Goal: Obtain resource: Download file/media

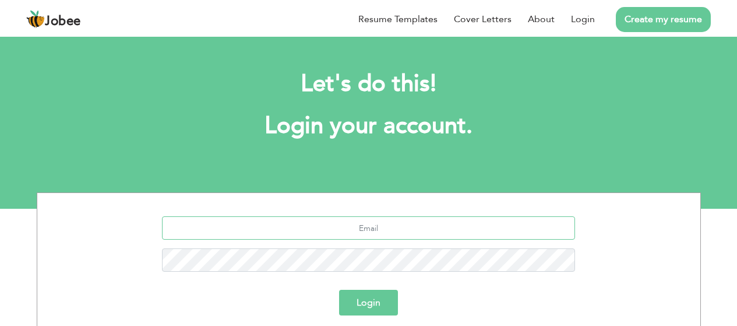
click at [346, 229] on input "text" at bounding box center [368, 227] width 413 height 23
type input "[EMAIL_ADDRESS][DOMAIN_NAME]"
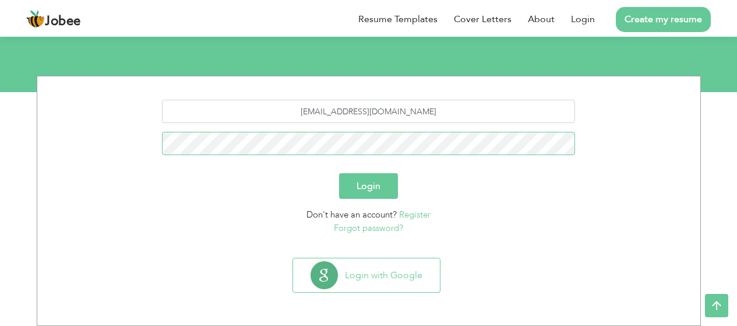
scroll to position [58, 0]
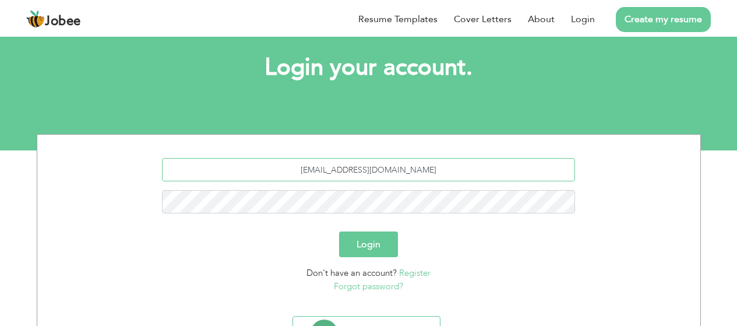
drag, startPoint x: 395, startPoint y: 166, endPoint x: 235, endPoint y: 170, distance: 159.6
click at [235, 170] on input "[EMAIL_ADDRESS][DOMAIN_NAME]" at bounding box center [368, 169] width 413 height 23
click at [339, 231] on button "Login" at bounding box center [368, 244] width 59 height 26
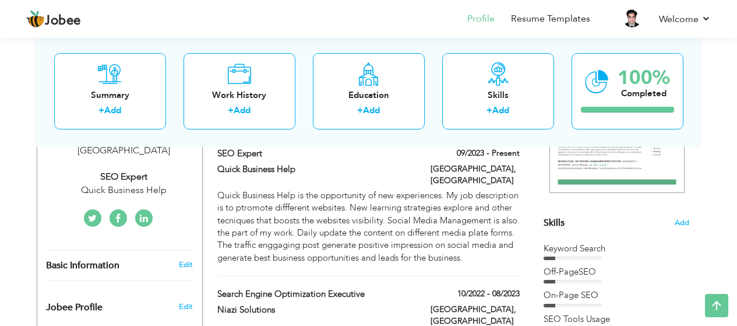
scroll to position [233, 0]
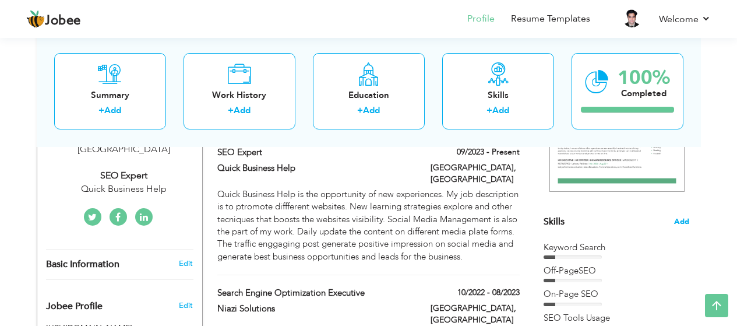
click at [681, 221] on span "Add" at bounding box center [681, 221] width 15 height 11
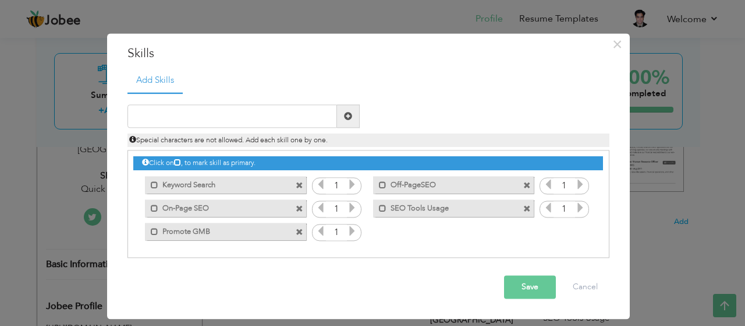
click at [185, 186] on label "Keyword Search" at bounding box center [217, 183] width 118 height 15
click at [185, 186] on label "Keyword Search" at bounding box center [219, 183] width 116 height 15
click at [356, 185] on icon at bounding box center [352, 184] width 10 height 10
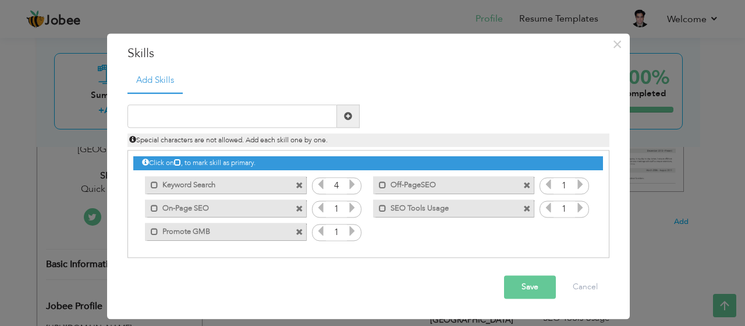
click at [320, 188] on icon at bounding box center [321, 184] width 10 height 10
click at [350, 206] on icon at bounding box center [352, 208] width 10 height 10
click at [353, 231] on icon at bounding box center [352, 231] width 10 height 10
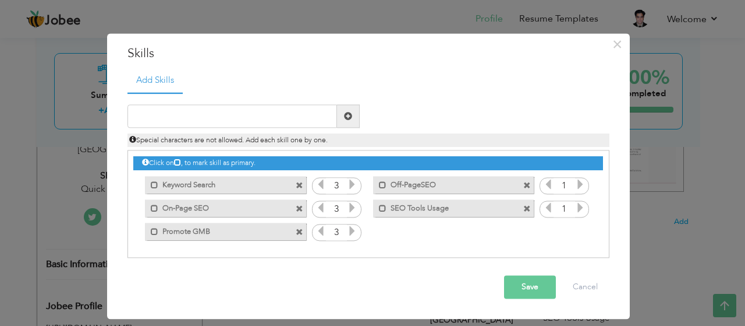
click at [578, 185] on icon at bounding box center [580, 184] width 10 height 10
click at [578, 210] on icon at bounding box center [580, 208] width 10 height 10
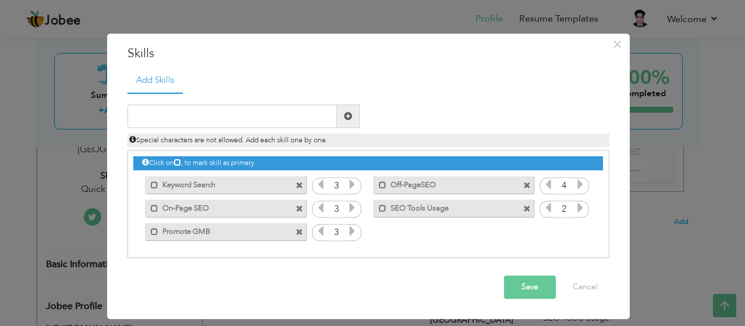
click at [578, 210] on icon at bounding box center [580, 208] width 10 height 10
click at [550, 209] on icon at bounding box center [548, 208] width 10 height 10
drag, startPoint x: 531, startPoint y: 288, endPoint x: 529, endPoint y: 293, distance: 6.3
click at [530, 292] on button "Save" at bounding box center [530, 286] width 52 height 23
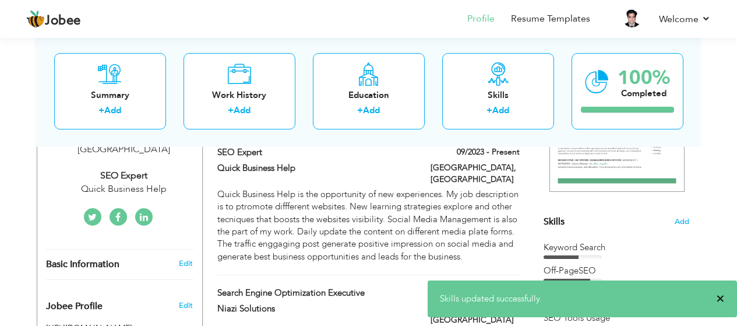
click at [719, 299] on span "×" at bounding box center [720, 298] width 9 height 12
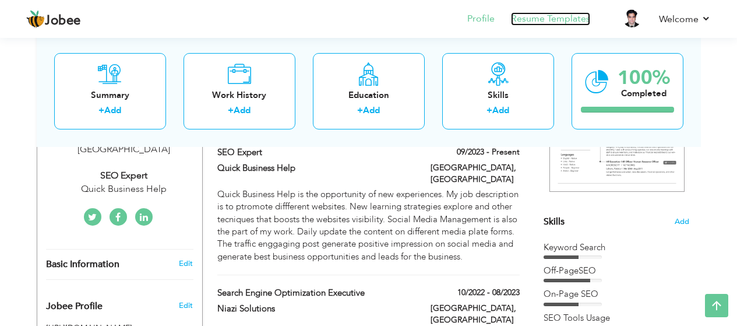
click at [543, 22] on link "Resume Templates" at bounding box center [550, 18] width 79 height 13
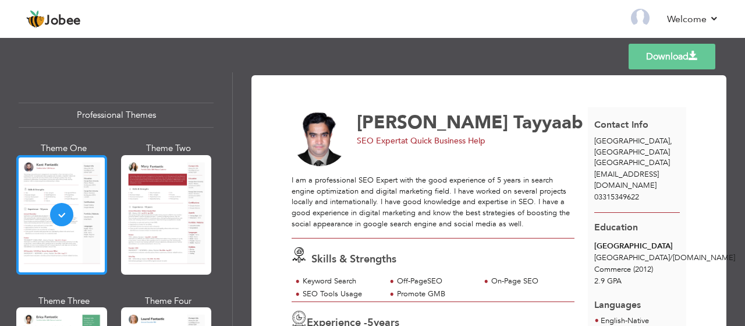
click at [69, 167] on div at bounding box center [61, 214] width 91 height 119
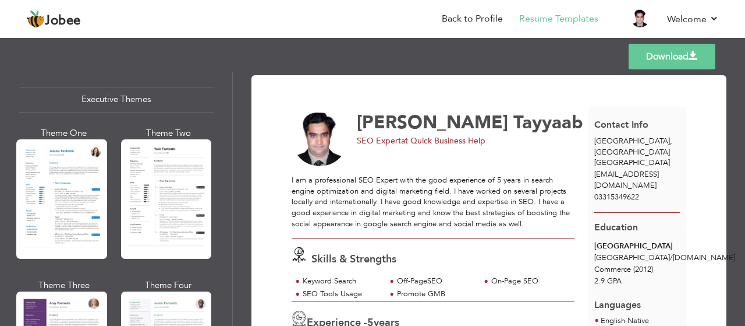
scroll to position [873, 0]
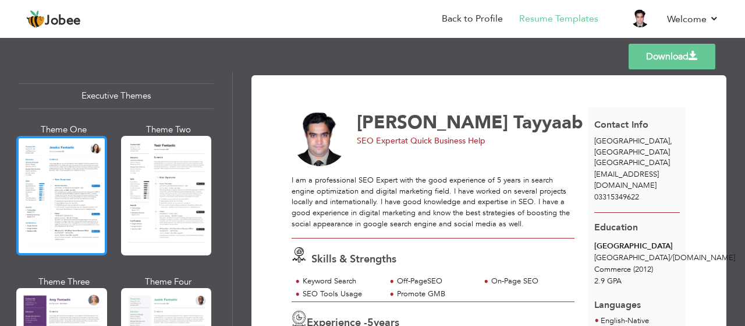
click at [54, 190] on div at bounding box center [61, 195] width 91 height 119
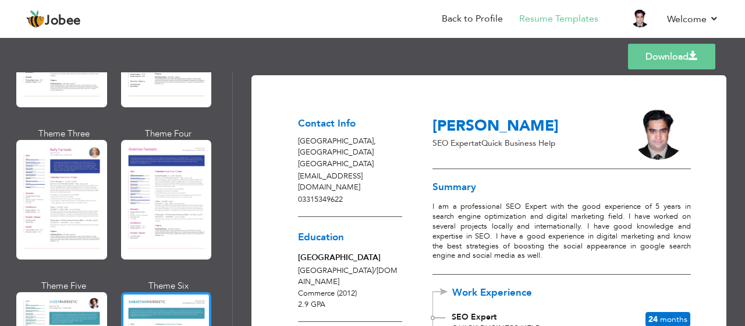
scroll to position [1629, 0]
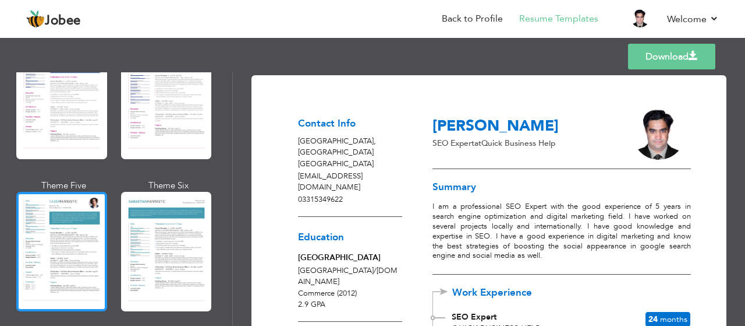
click at [81, 225] on div at bounding box center [61, 251] width 91 height 119
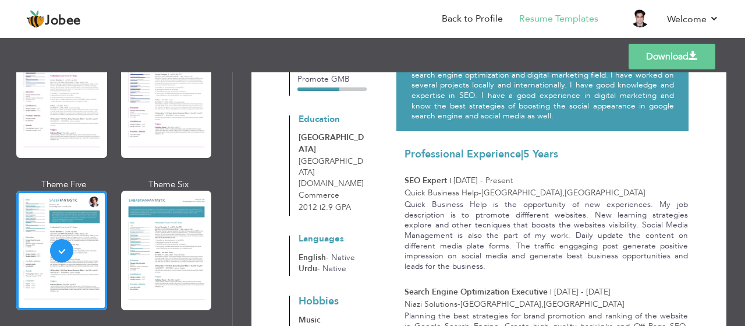
scroll to position [58, 0]
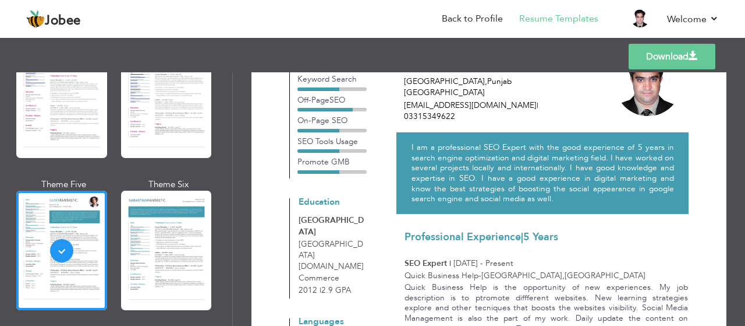
click at [669, 61] on link "Download" at bounding box center [672, 57] width 87 height 26
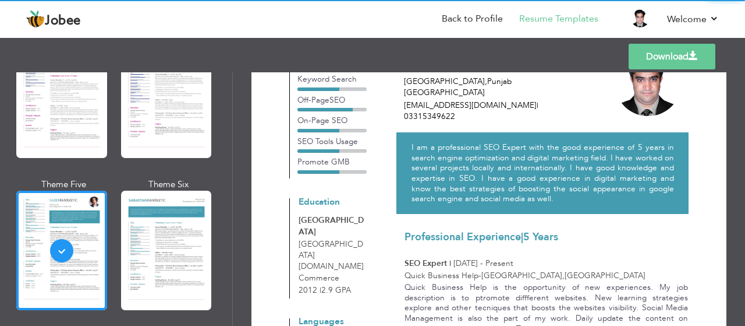
click at [674, 52] on link "Download" at bounding box center [672, 57] width 87 height 26
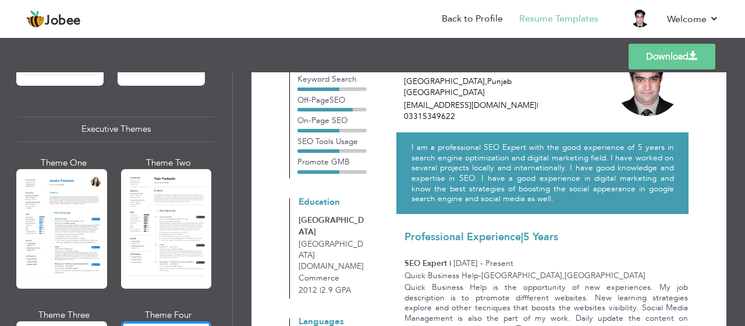
scroll to position [781, 0]
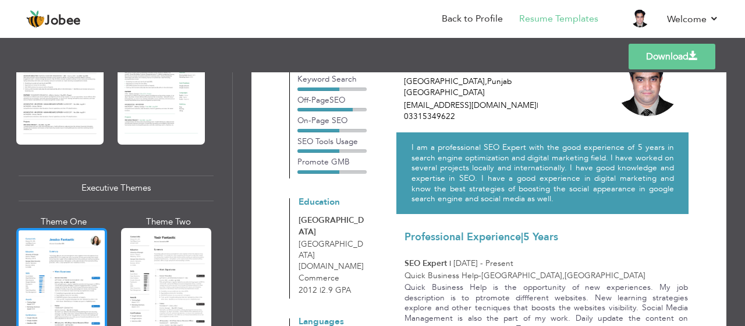
click at [38, 290] on div at bounding box center [61, 287] width 91 height 119
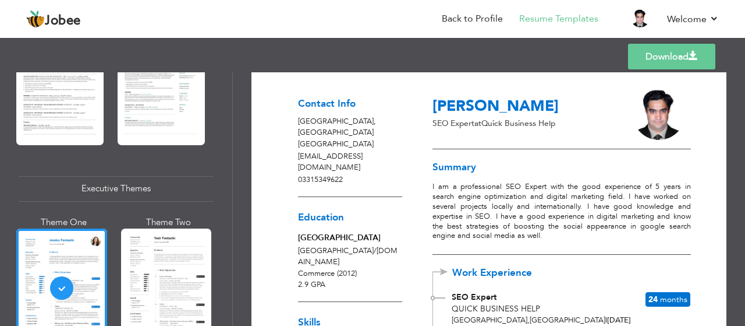
scroll to position [0, 0]
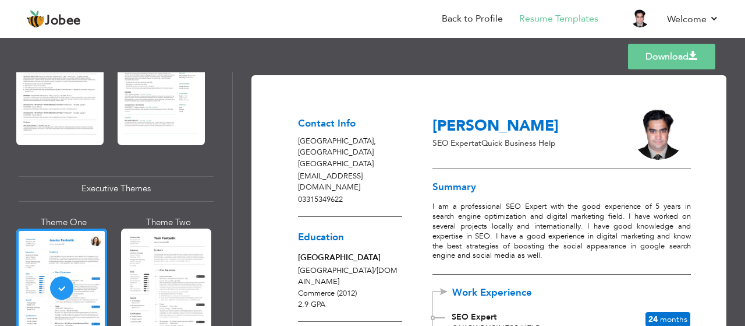
click at [674, 60] on link "Download" at bounding box center [671, 57] width 87 height 26
